Goal: Task Accomplishment & Management: Complete application form

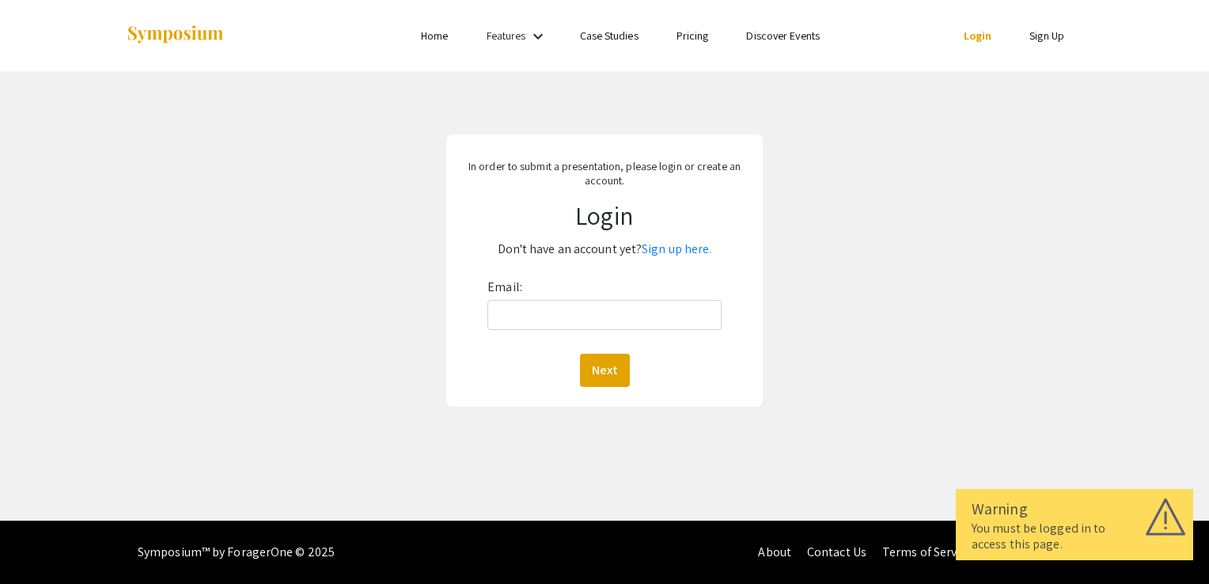
click at [597, 332] on div "Email: Next" at bounding box center [604, 330] width 234 height 112
click at [595, 322] on input "Email:" at bounding box center [604, 315] width 234 height 30
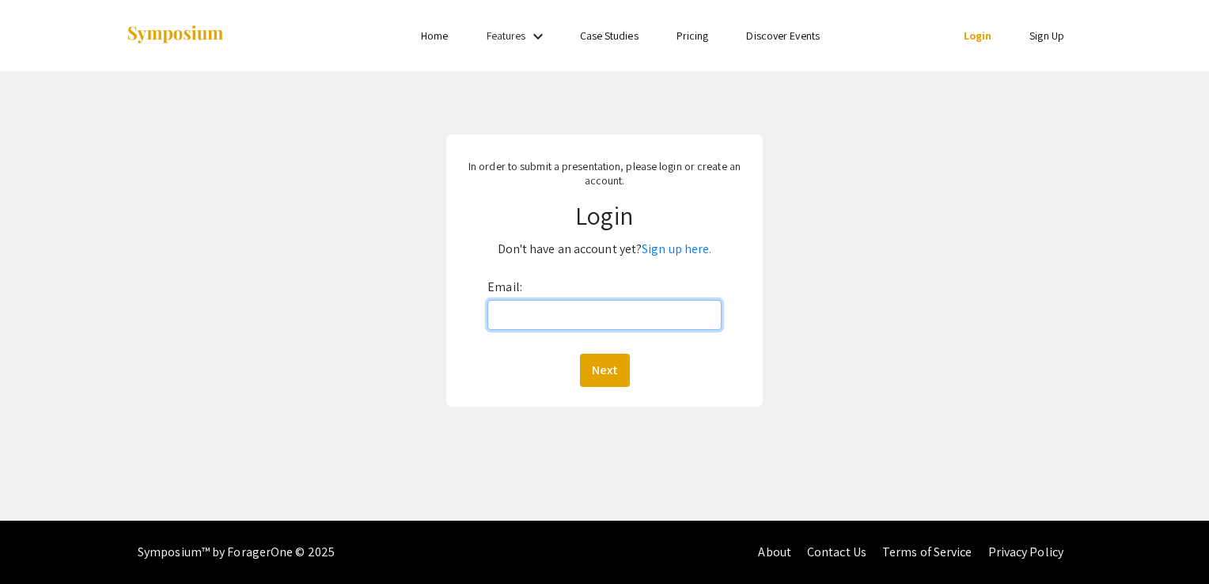
type input "[EMAIL_ADDRESS][DOMAIN_NAME]"
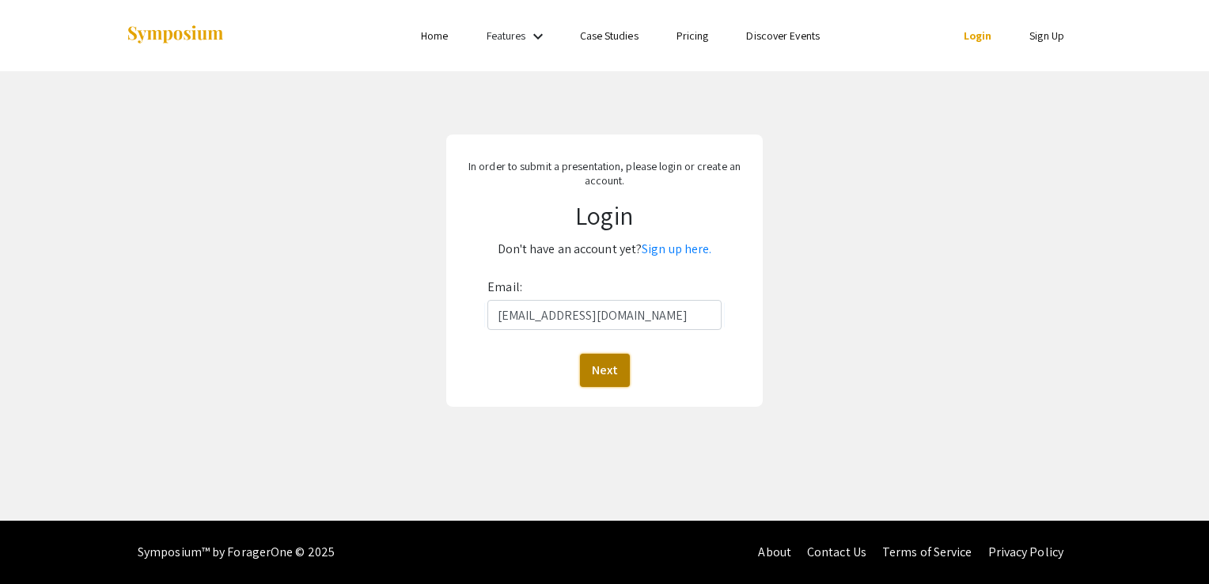
click at [597, 369] on button "Next" at bounding box center [605, 370] width 50 height 33
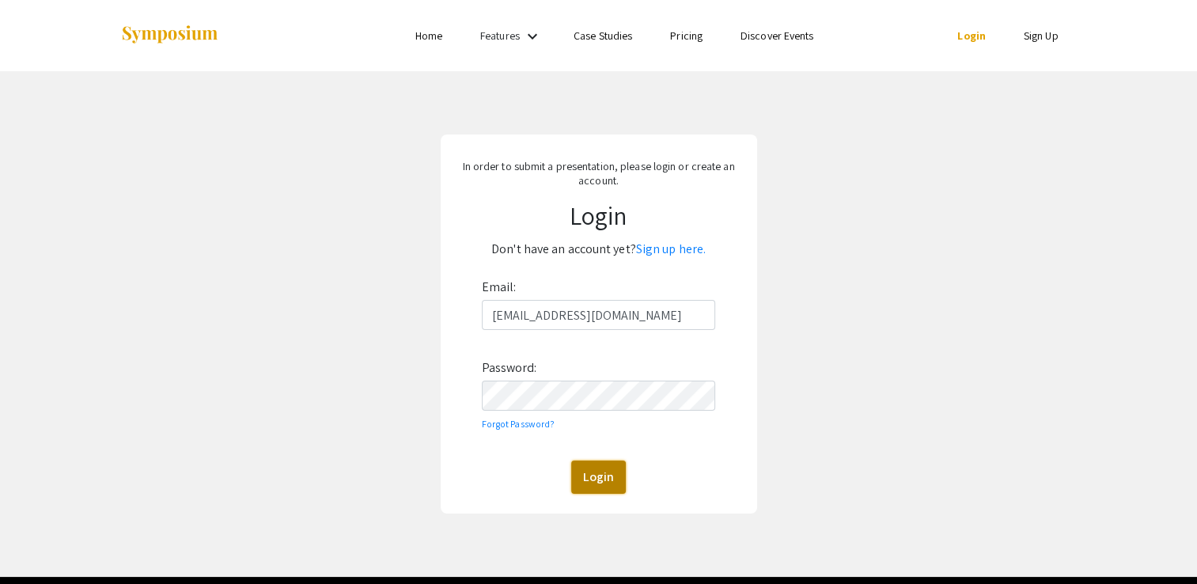
click at [592, 477] on button "Login" at bounding box center [598, 476] width 55 height 33
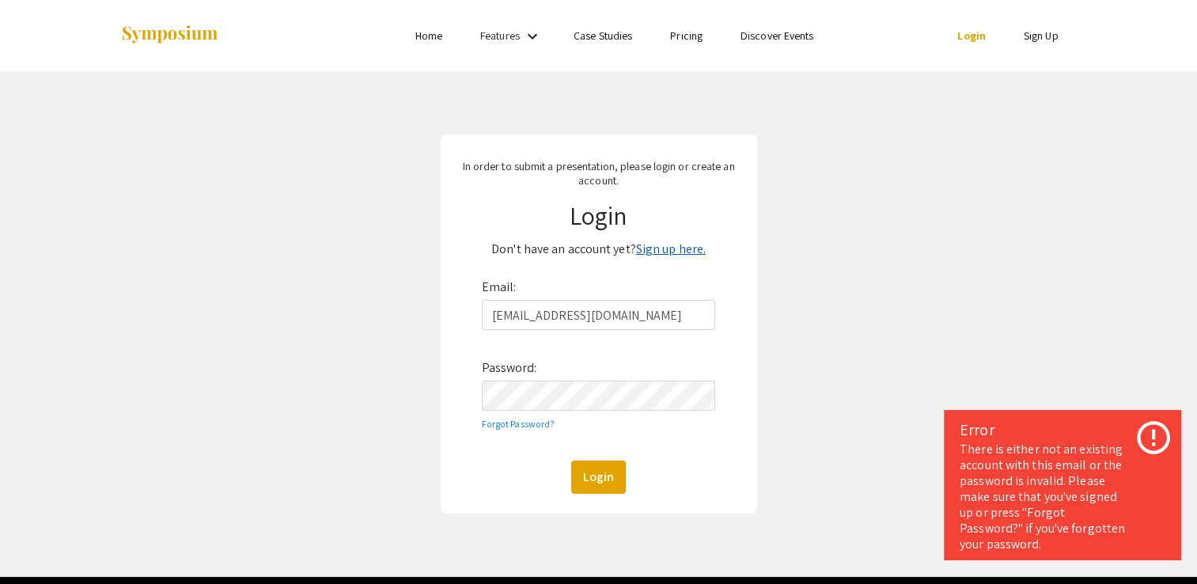
click at [670, 248] on link "Sign up here." at bounding box center [671, 248] width 70 height 17
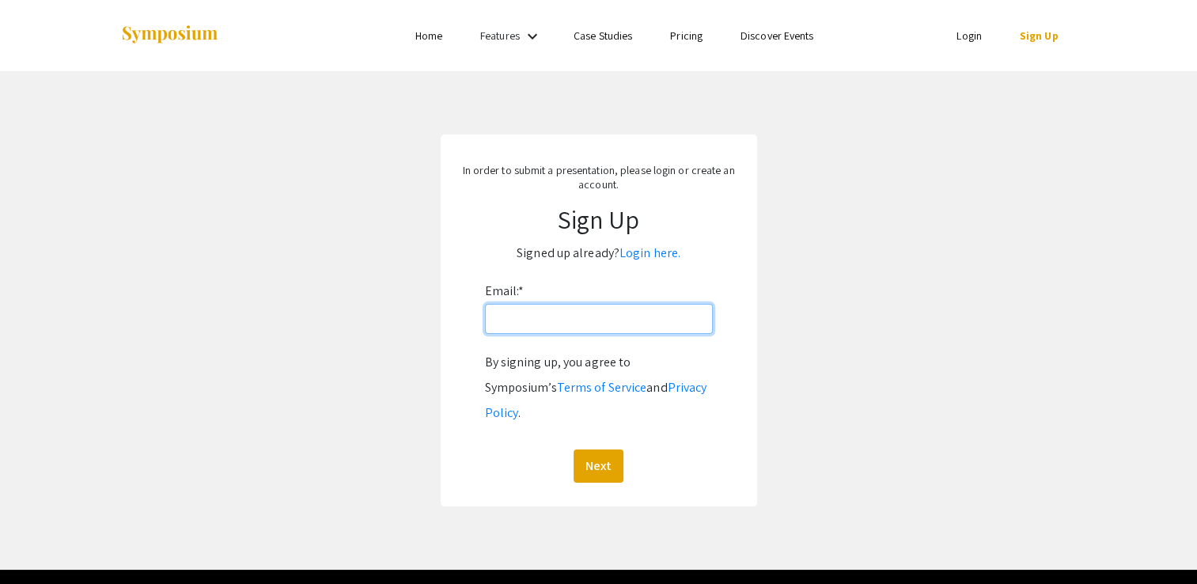
click at [671, 320] on input "Email: *" at bounding box center [599, 319] width 228 height 30
type input "[EMAIL_ADDRESS][DOMAIN_NAME]"
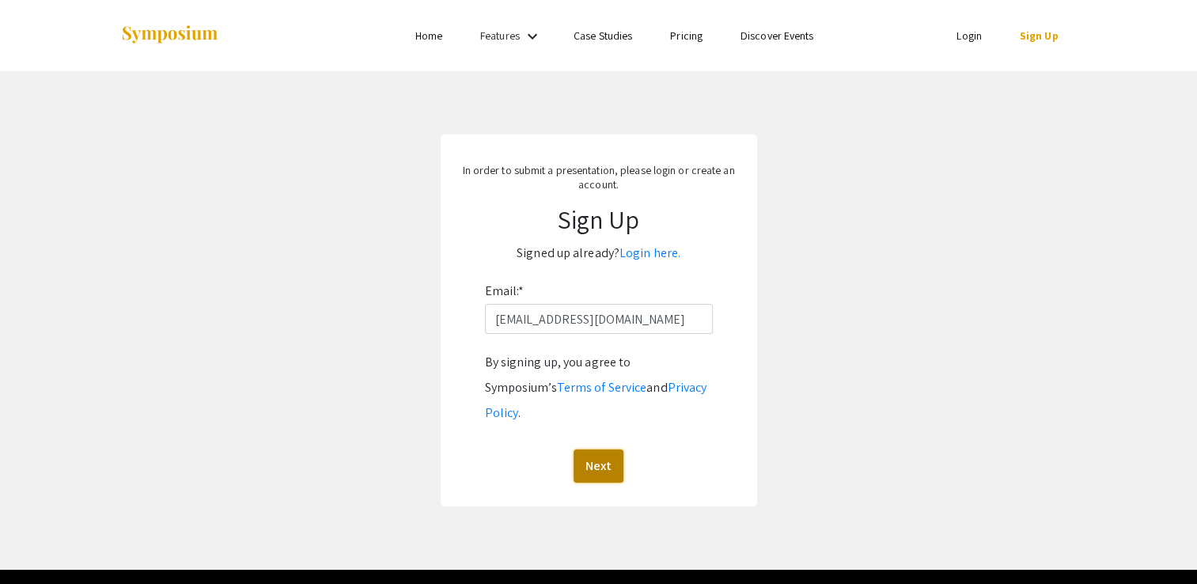
click at [596, 449] on button "Next" at bounding box center [598, 465] width 50 height 33
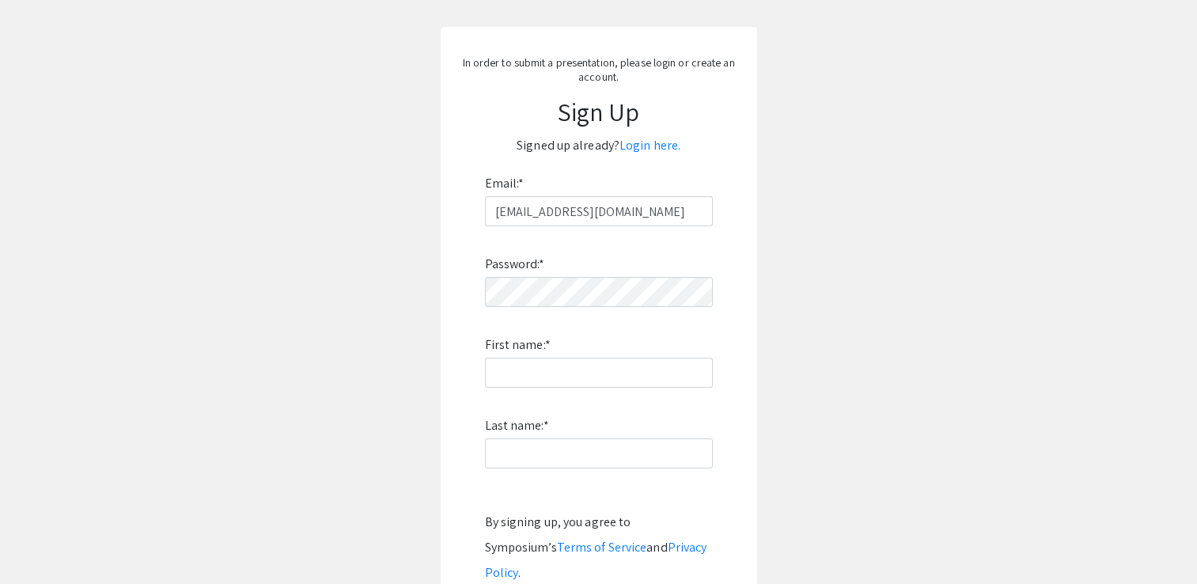
scroll to position [113, 0]
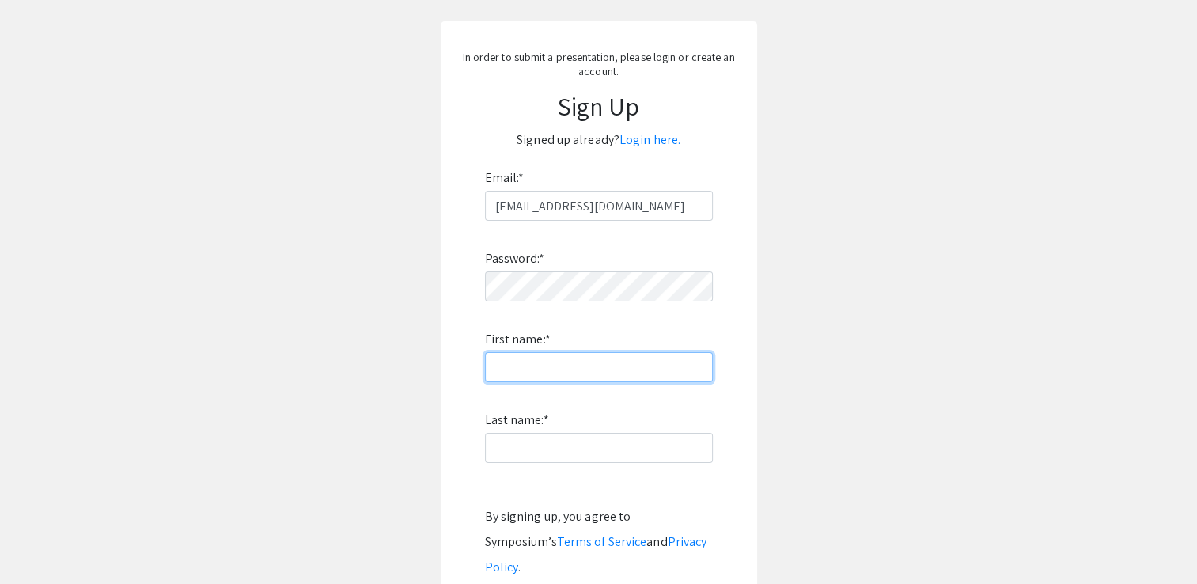
click at [601, 363] on input "First name: *" at bounding box center [599, 367] width 228 height 30
type input "Beethi"
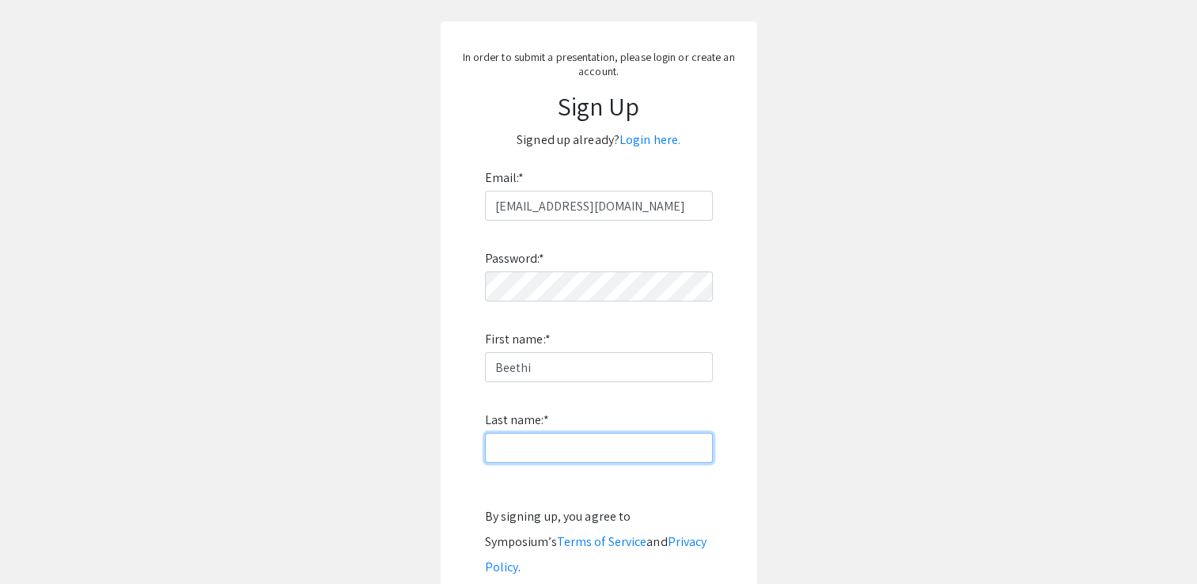
click at [505, 438] on input "Last name: *" at bounding box center [599, 448] width 228 height 30
type input "Sinha"
click at [781, 365] on app-signup "In order to submit a presentation, please login or create an account. Sign Up S…" at bounding box center [598, 340] width 1197 height 639
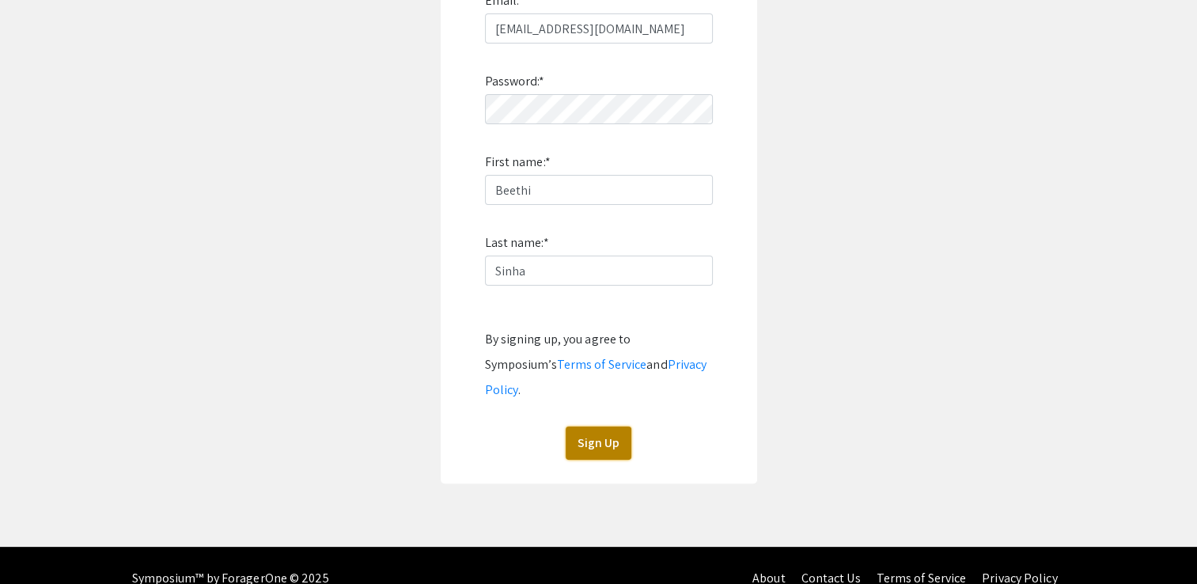
click at [607, 426] on button "Sign Up" at bounding box center [599, 442] width 66 height 33
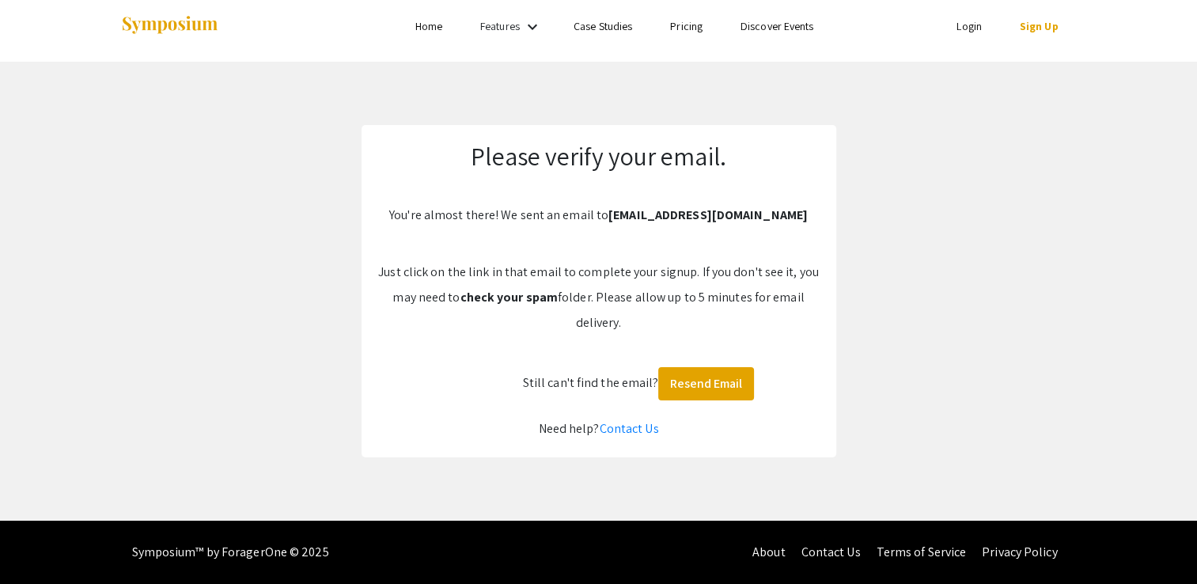
scroll to position [9, 0]
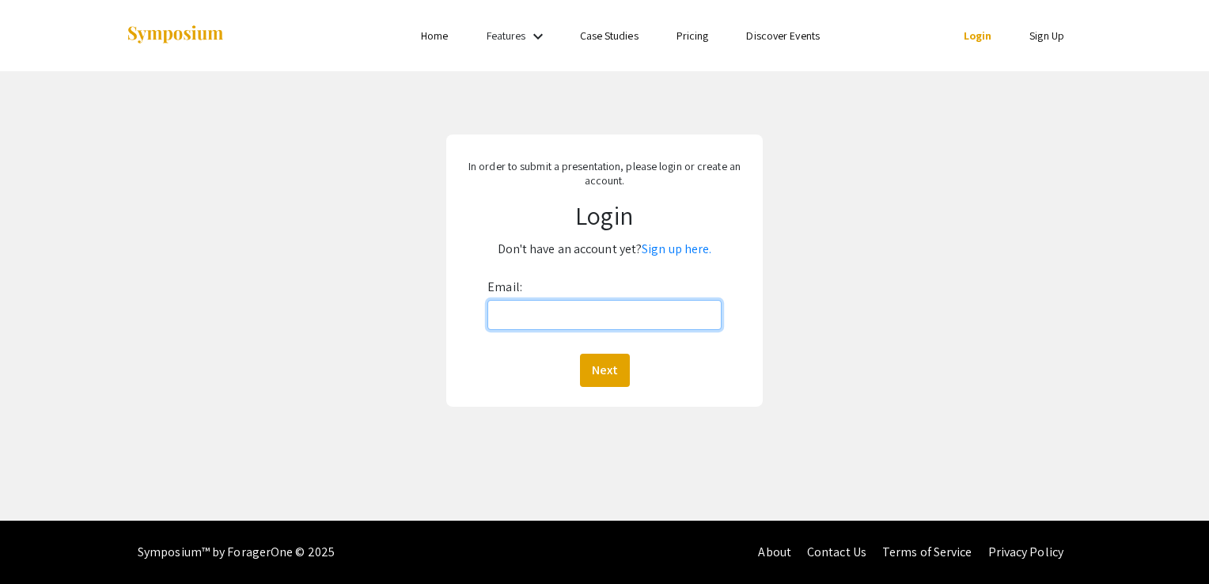
click at [633, 314] on input "Email:" at bounding box center [604, 315] width 234 height 30
type input "[EMAIL_ADDRESS][DOMAIN_NAME]"
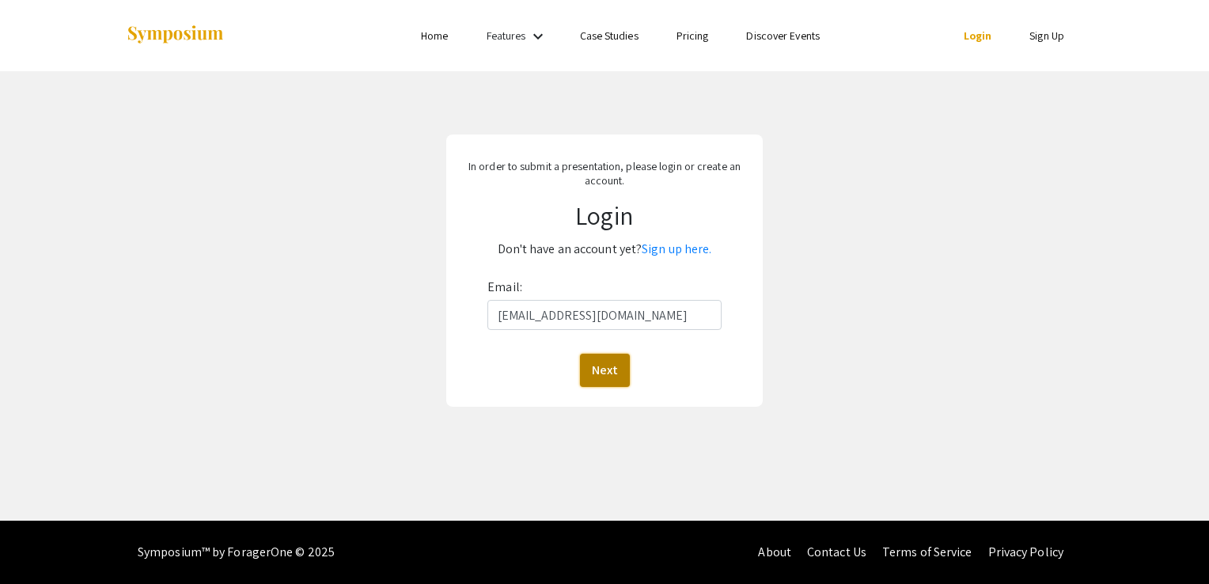
click at [601, 370] on button "Next" at bounding box center [605, 370] width 50 height 33
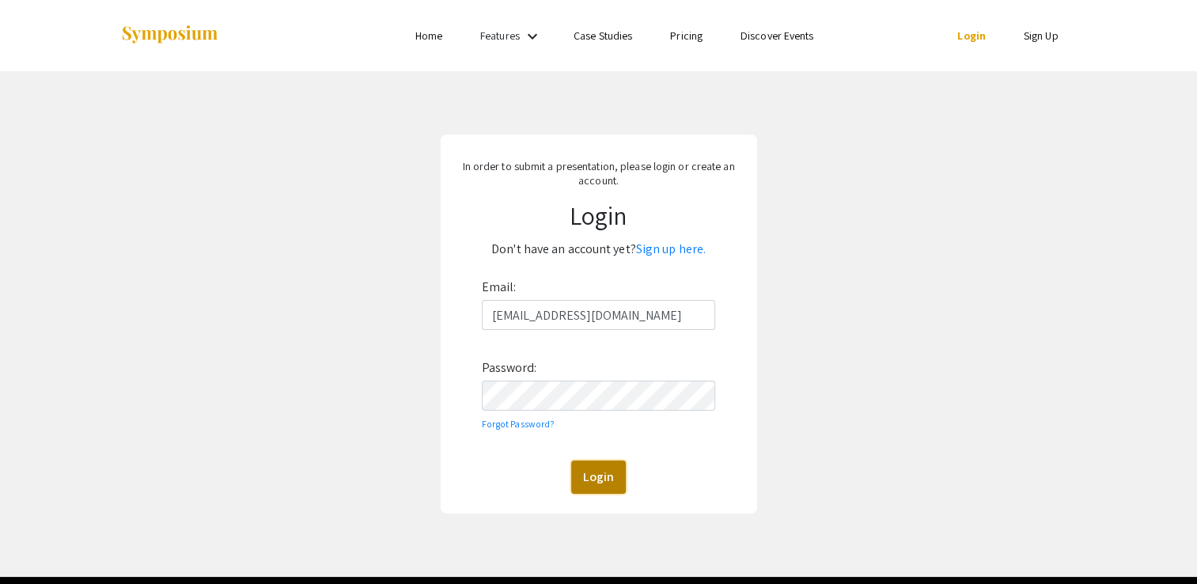
click at [586, 480] on button "Login" at bounding box center [598, 476] width 55 height 33
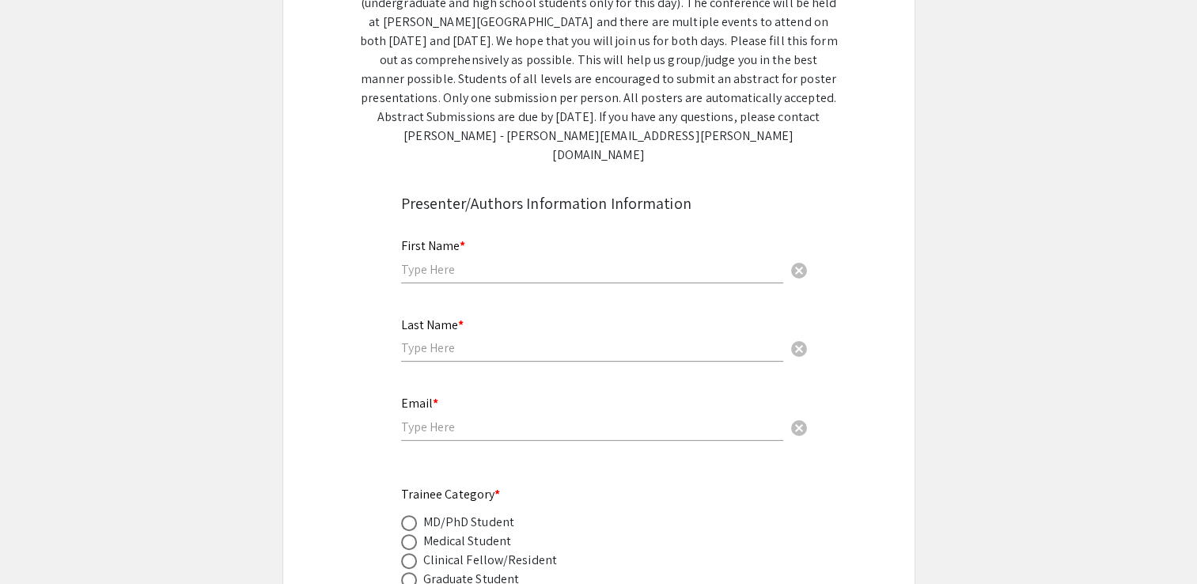
scroll to position [301, 0]
click at [506, 260] on input "text" at bounding box center [592, 268] width 382 height 17
type input "Beethi"
type input "Sinha"
type input "[EMAIL_ADDRESS][DOMAIN_NAME]"
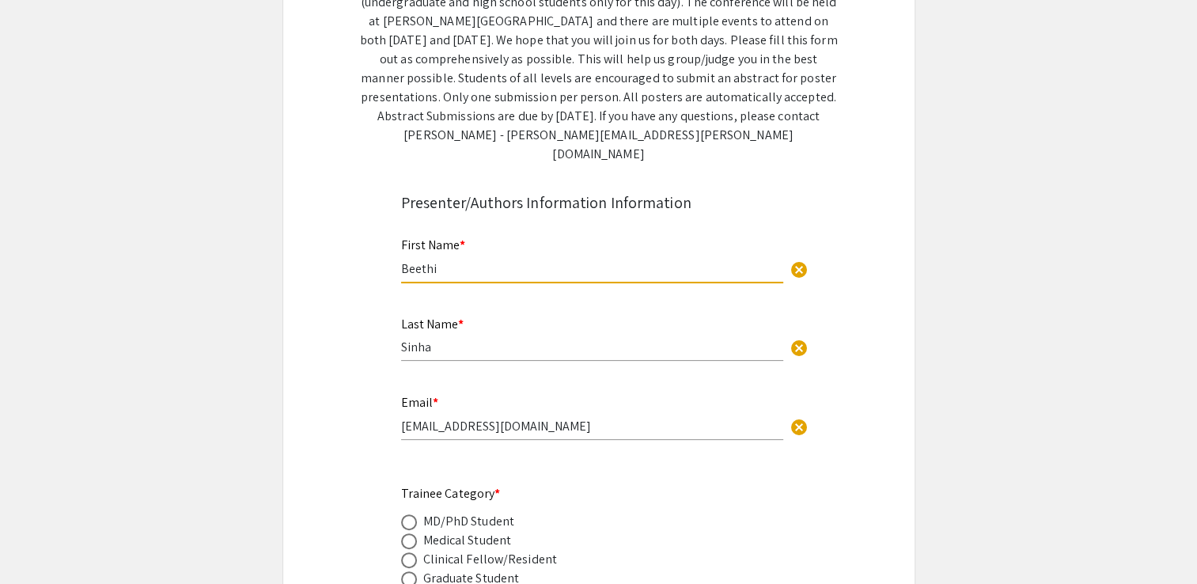
drag, startPoint x: 448, startPoint y: 252, endPoint x: 381, endPoint y: 259, distance: 66.9
drag, startPoint x: 403, startPoint y: 246, endPoint x: 456, endPoint y: 248, distance: 53.8
click at [456, 260] on input "Beethi" at bounding box center [592, 268] width 382 height 17
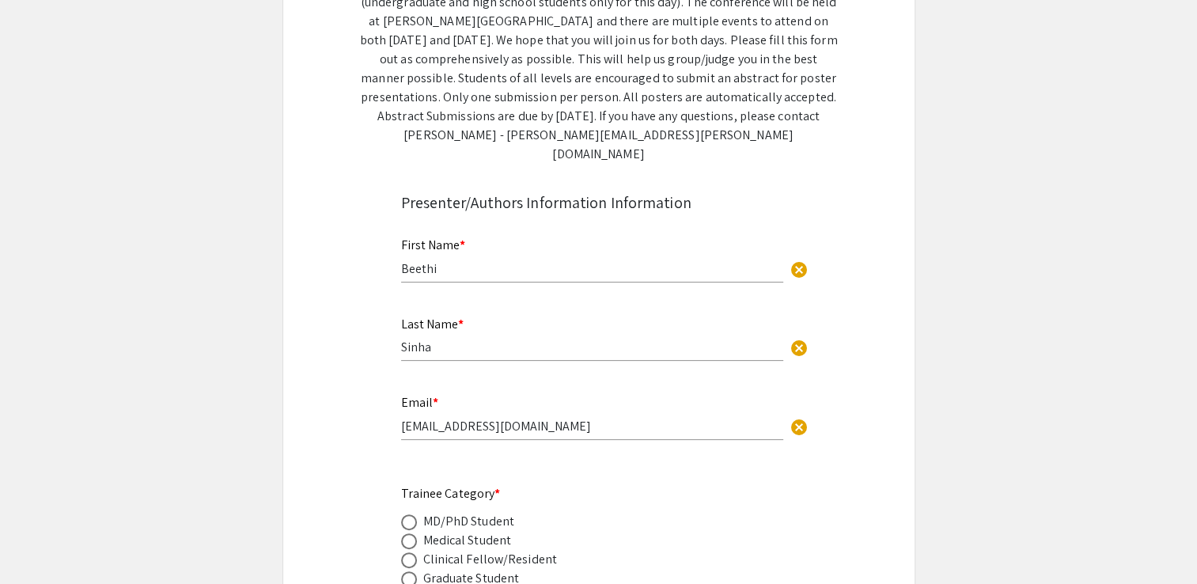
drag, startPoint x: 403, startPoint y: 331, endPoint x: 447, endPoint y: 331, distance: 44.3
click at [447, 339] on input "Sinha" at bounding box center [592, 347] width 382 height 17
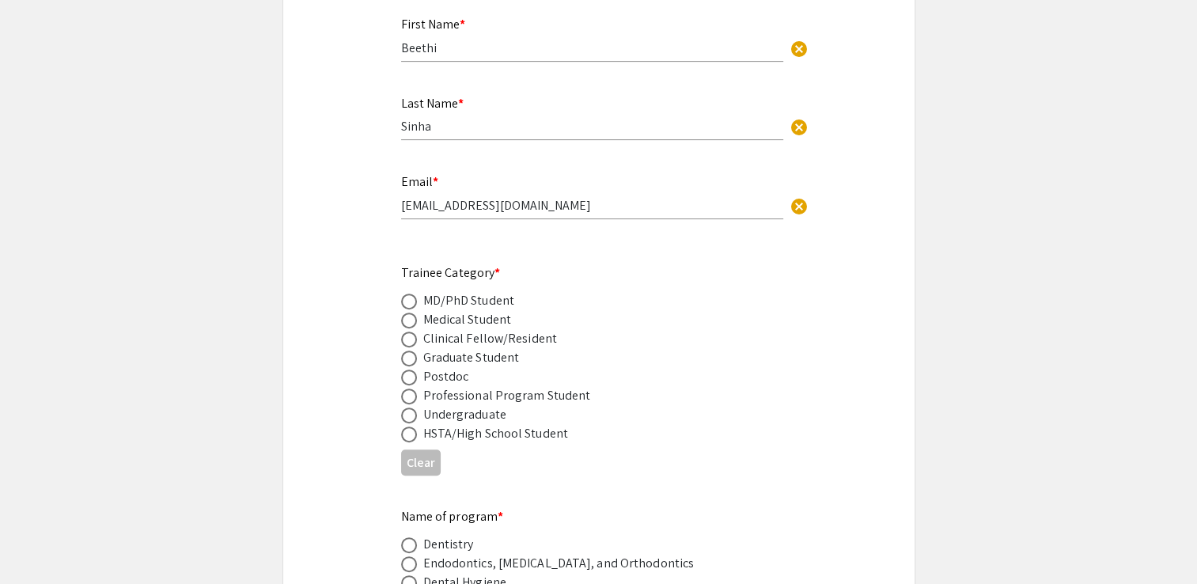
scroll to position [522, 0]
click at [408, 358] on span at bounding box center [408, 358] width 0 height 0
click at [408, 350] on input "radio" at bounding box center [409, 358] width 16 height 16
radio input "true"
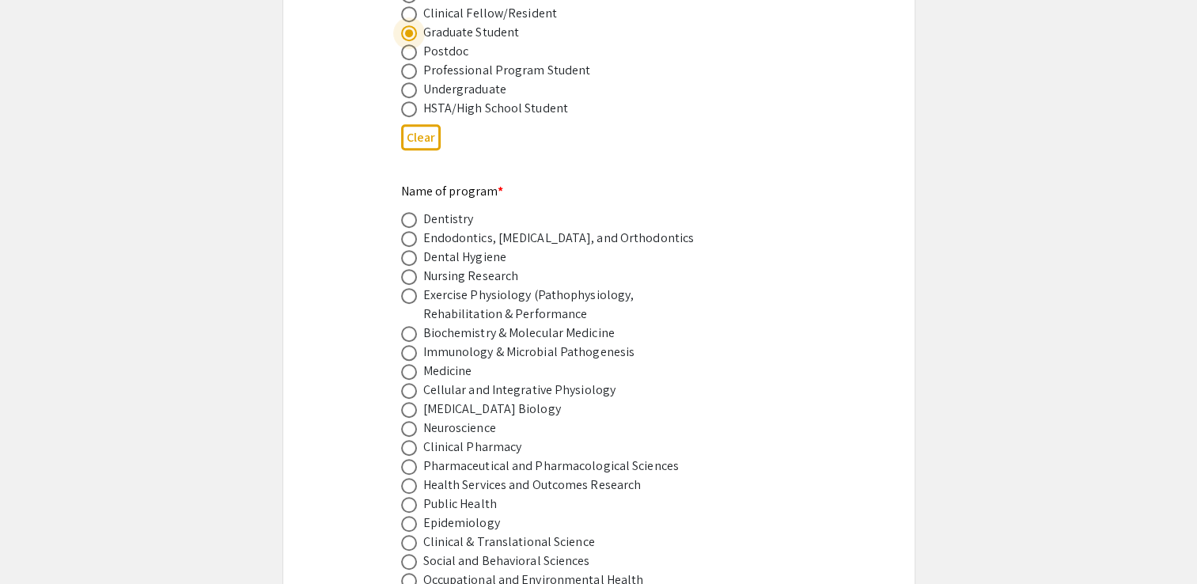
scroll to position [847, 0]
click at [407, 382] on span at bounding box center [409, 390] width 16 height 16
click at [407, 382] on input "radio" at bounding box center [409, 390] width 16 height 16
radio input "true"
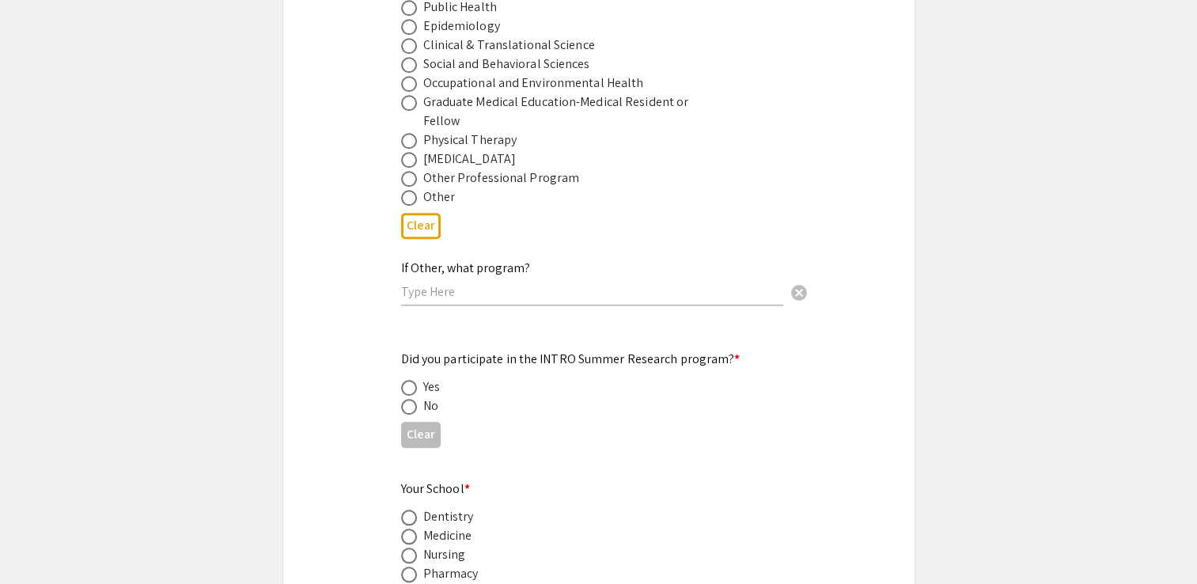
scroll to position [1345, 0]
click at [408, 397] on span at bounding box center [409, 405] width 16 height 16
click at [408, 397] on input "radio" at bounding box center [409, 405] width 16 height 16
radio input "true"
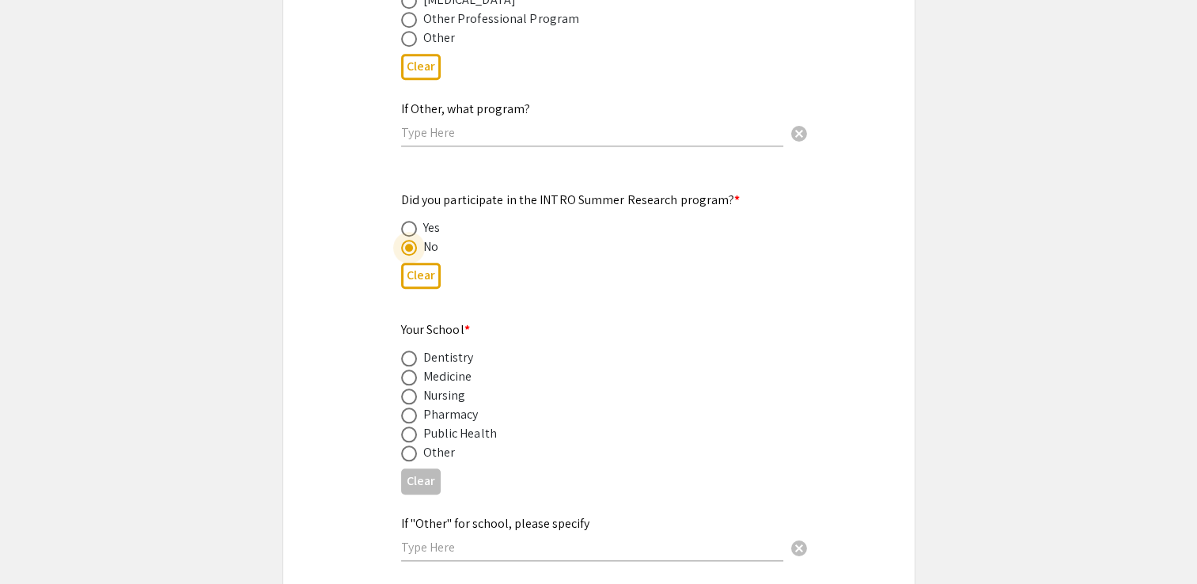
scroll to position [1503, 0]
click at [407, 369] on span at bounding box center [409, 377] width 16 height 16
click at [407, 369] on input "radio" at bounding box center [409, 377] width 16 height 16
radio input "true"
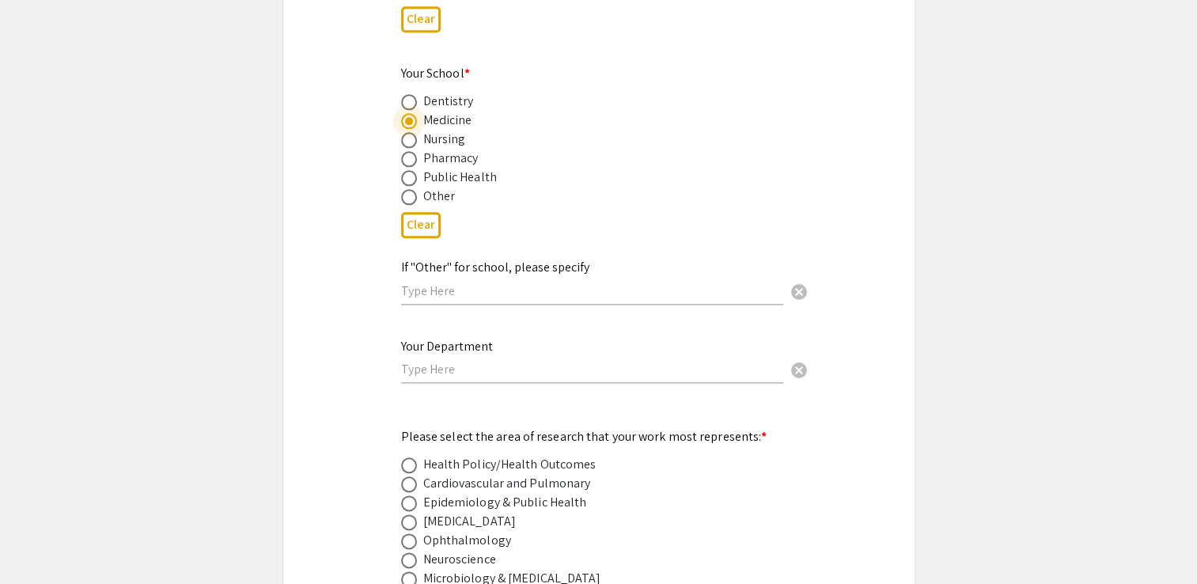
scroll to position [1761, 0]
click at [513, 358] on input "text" at bounding box center [592, 366] width 382 height 17
click at [501, 332] on div "Your Department Department of cancel" at bounding box center [592, 351] width 382 height 60
click at [500, 358] on input "Department of" at bounding box center [592, 366] width 382 height 17
click at [503, 331] on div "Your Department Department of Orthopaedic cancel" at bounding box center [592, 351] width 382 height 60
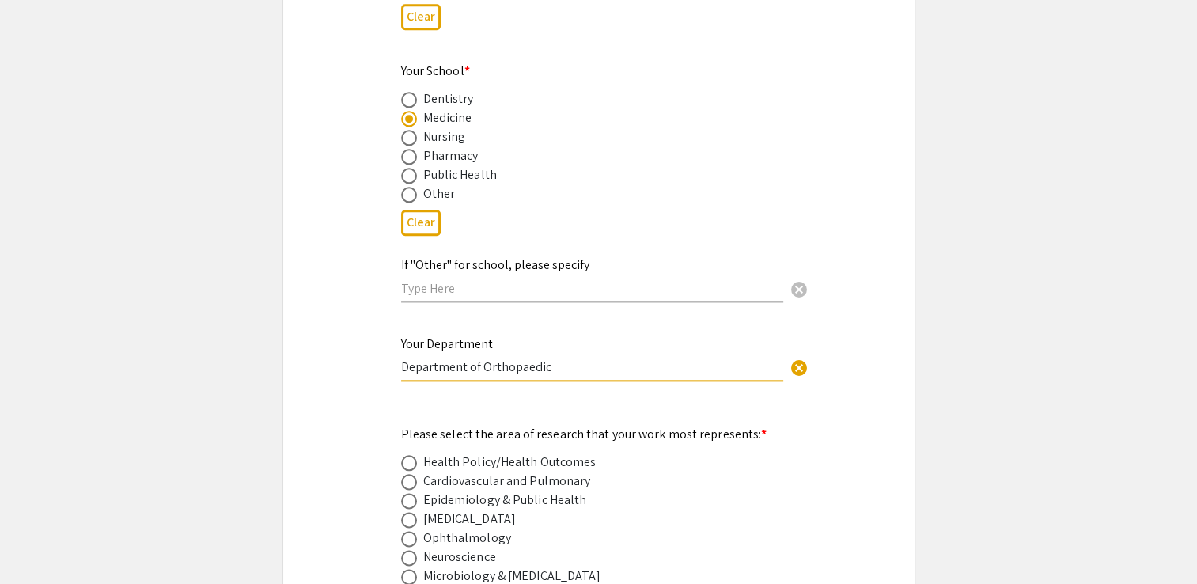
click at [503, 358] on input "Department of Orthopaedic" at bounding box center [592, 366] width 382 height 17
drag, startPoint x: 503, startPoint y: 340, endPoint x: 497, endPoint y: 346, distance: 8.4
drag, startPoint x: 486, startPoint y: 344, endPoint x: 501, endPoint y: 344, distance: 15.0
click at [501, 358] on input "Department of Orthopaedic" at bounding box center [592, 366] width 382 height 17
click at [570, 358] on input "Department of Orthopaedic" at bounding box center [592, 366] width 382 height 17
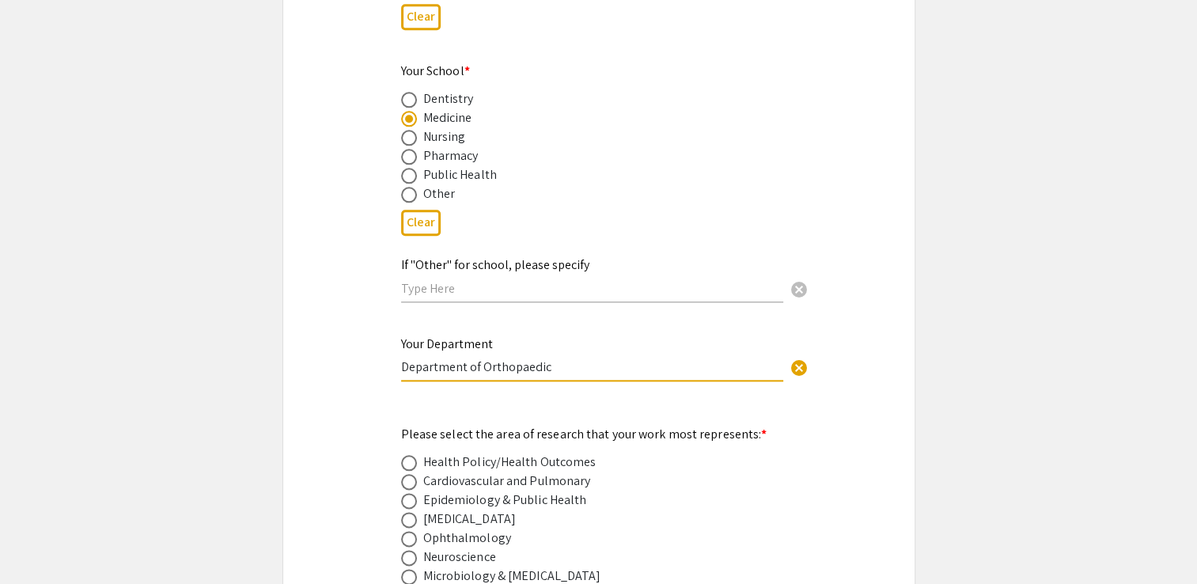
type input "Department of Orthopaedic"
click at [556, 329] on div "Your Department Department of Orthopaedic cancel" at bounding box center [592, 351] width 382 height 60
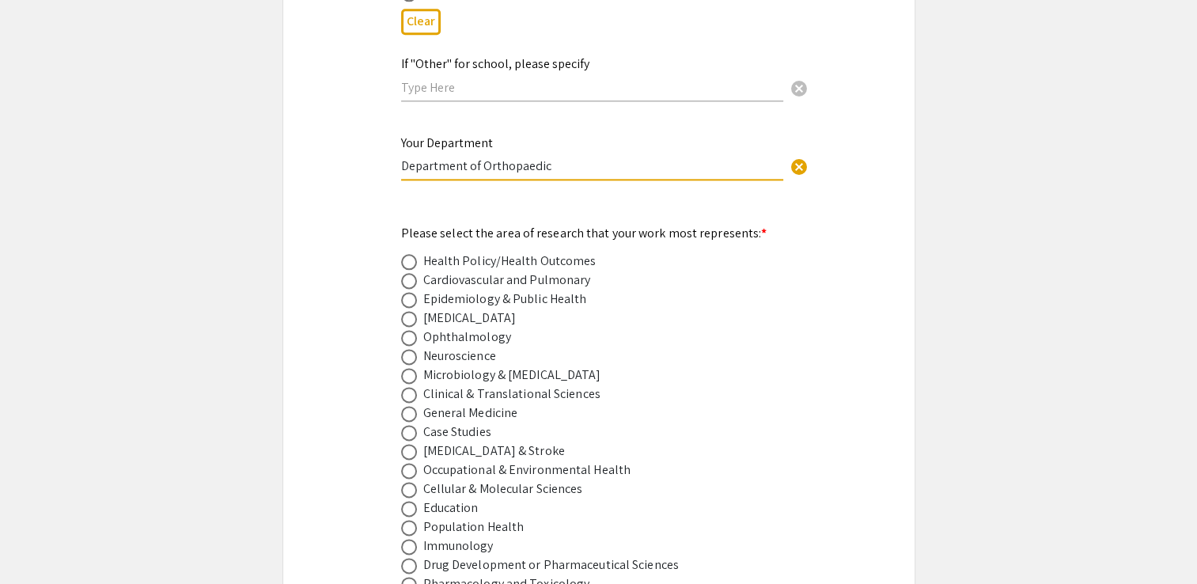
scroll to position [1961, 0]
